Goal: Task Accomplishment & Management: Use online tool/utility

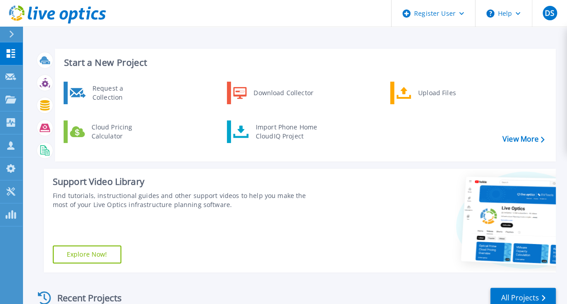
click at [382, 164] on div "Start a New Project Request a Collection Download Collector Upload Files Cloud …" at bounding box center [295, 161] width 521 height 238
click at [18, 103] on link "Projects Projects" at bounding box center [11, 99] width 23 height 23
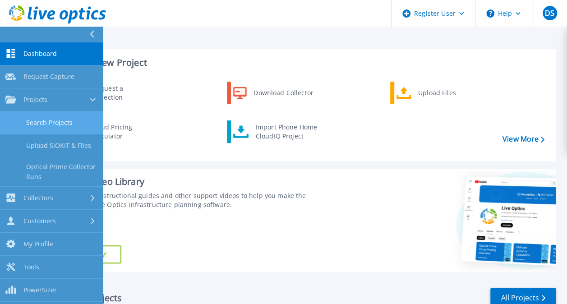
click at [60, 128] on link "Search Projects" at bounding box center [51, 122] width 103 height 23
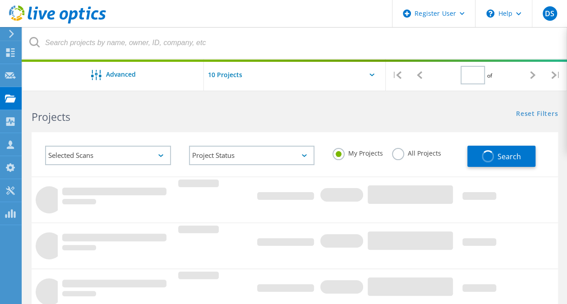
type input "1"
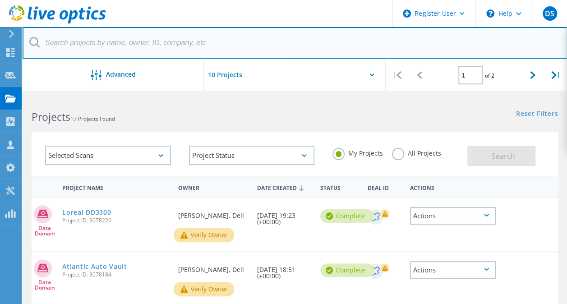
click at [183, 45] on input "text" at bounding box center [295, 43] width 545 height 32
paste input "[PERSON_NAME][EMAIL_ADDRESS][PERSON_NAME][DOMAIN_NAME]"
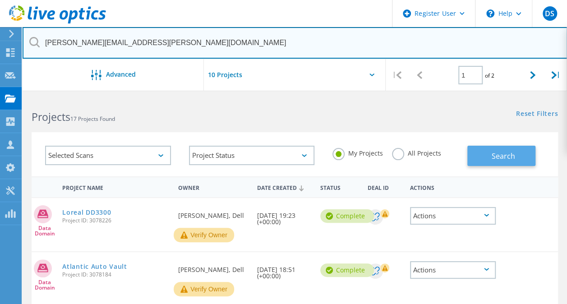
type input "[PERSON_NAME][EMAIL_ADDRESS][PERSON_NAME][DOMAIN_NAME]"
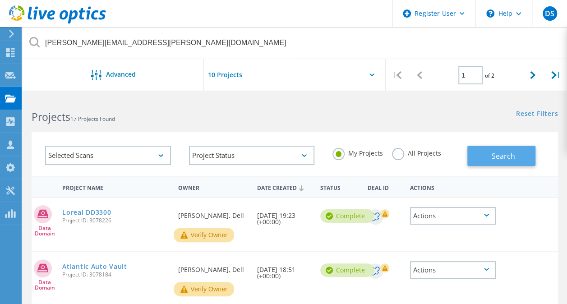
click at [507, 154] on span "Search" at bounding box center [503, 156] width 23 height 10
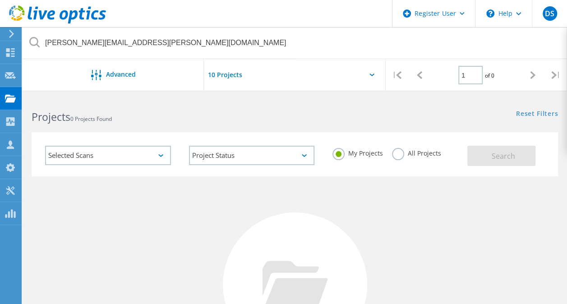
click at [402, 156] on label "All Projects" at bounding box center [416, 152] width 49 height 9
click at [0, 0] on input "All Projects" at bounding box center [0, 0] width 0 height 0
click at [490, 161] on button "Search" at bounding box center [502, 156] width 68 height 20
click at [285, 218] on div at bounding box center [295, 285] width 144 height 144
